Goal: Information Seeking & Learning: Learn about a topic

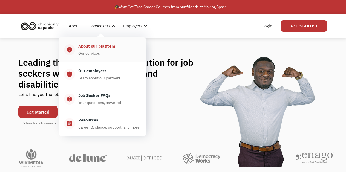
click at [104, 47] on div "About our platform" at bounding box center [96, 46] width 37 height 7
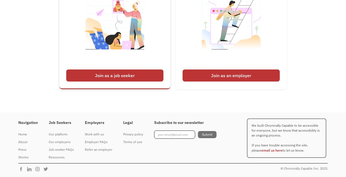
scroll to position [751, 0]
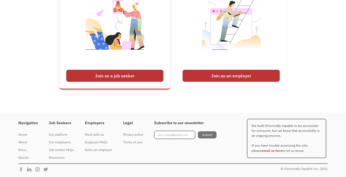
click at [91, 82] on div "Join as a job seeker" at bounding box center [114, 76] width 97 height 12
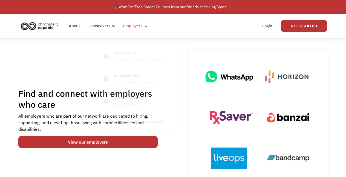
scroll to position [0, 0]
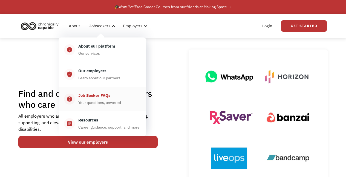
click at [87, 95] on div "Job Seeker FAQs" at bounding box center [94, 95] width 32 height 7
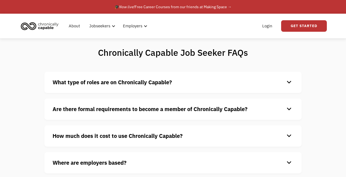
click at [69, 136] on strong "How much does it cost to use Chronically Capable?" at bounding box center [118, 135] width 130 height 7
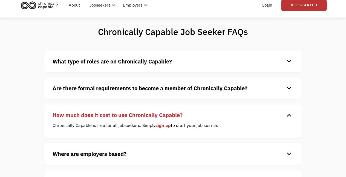
scroll to position [23, 0]
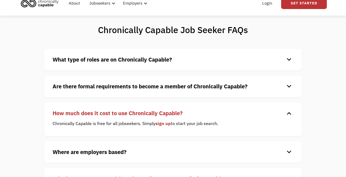
click at [118, 62] on strong "What type of roles are on Chronically Capable?" at bounding box center [112, 59] width 119 height 7
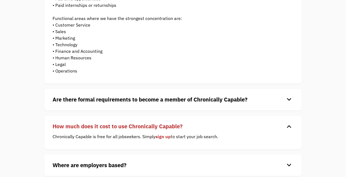
scroll to position [114, 0]
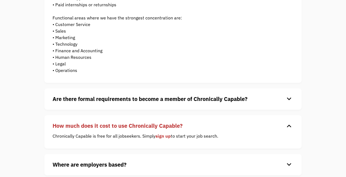
click at [80, 95] on h4 "Are there formal requirements to become a member of Chronically Capable?" at bounding box center [169, 99] width 232 height 8
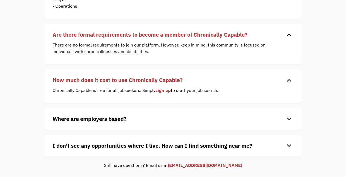
scroll to position [179, 0]
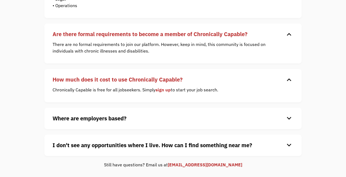
click at [80, 118] on strong "Where are employers based?" at bounding box center [90, 118] width 74 height 7
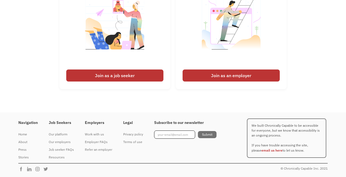
scroll to position [449, 0]
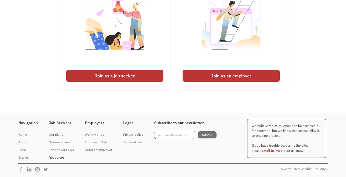
click at [60, 156] on div "Resources" at bounding box center [61, 157] width 25 height 7
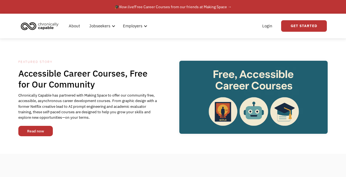
click at [26, 131] on link "Read now" at bounding box center [35, 131] width 34 height 10
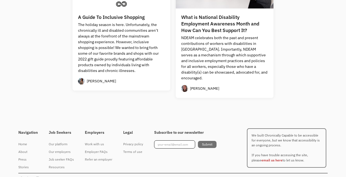
scroll to position [544, 0]
click at [59, 141] on div "Our platform" at bounding box center [61, 144] width 25 height 7
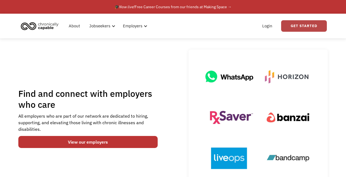
click at [300, 25] on link "Get Started" at bounding box center [304, 25] width 46 height 11
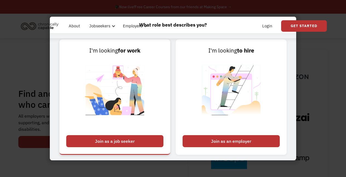
click at [125, 140] on div "Join as a job seeker" at bounding box center [114, 141] width 97 height 12
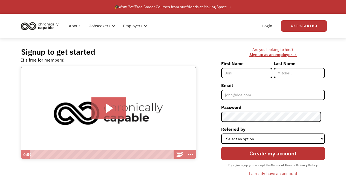
click at [49, 22] on img "home" at bounding box center [39, 26] width 41 height 12
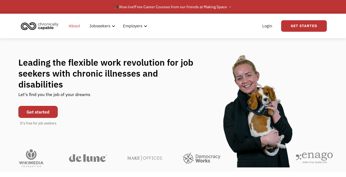
click at [75, 27] on link "About" at bounding box center [74, 26] width 18 height 18
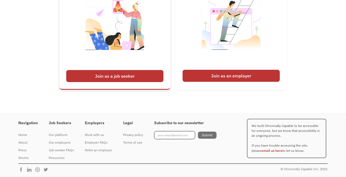
scroll to position [849, 0]
